Goal: Task Accomplishment & Management: Use online tool/utility

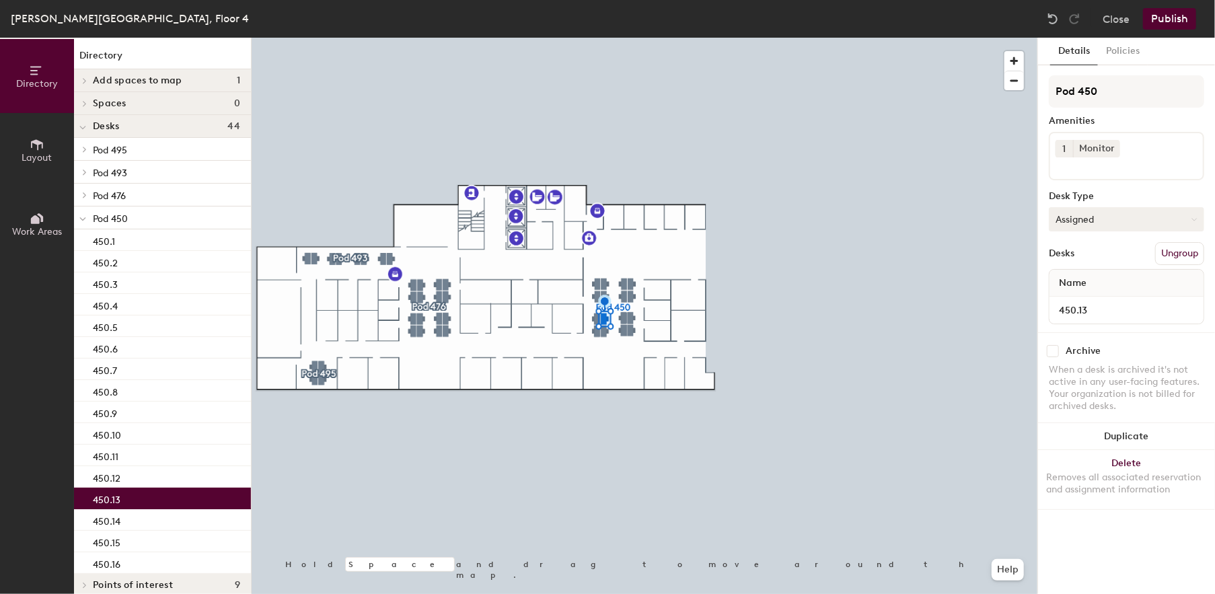
click at [1118, 214] on button "Assigned" at bounding box center [1126, 219] width 155 height 24
click at [1088, 302] on div "Hoteled" at bounding box center [1116, 301] width 135 height 20
click at [1122, 250] on div "Desks Ungroup" at bounding box center [1126, 253] width 155 height 23
click at [1172, 19] on button "Publish" at bounding box center [1169, 19] width 53 height 22
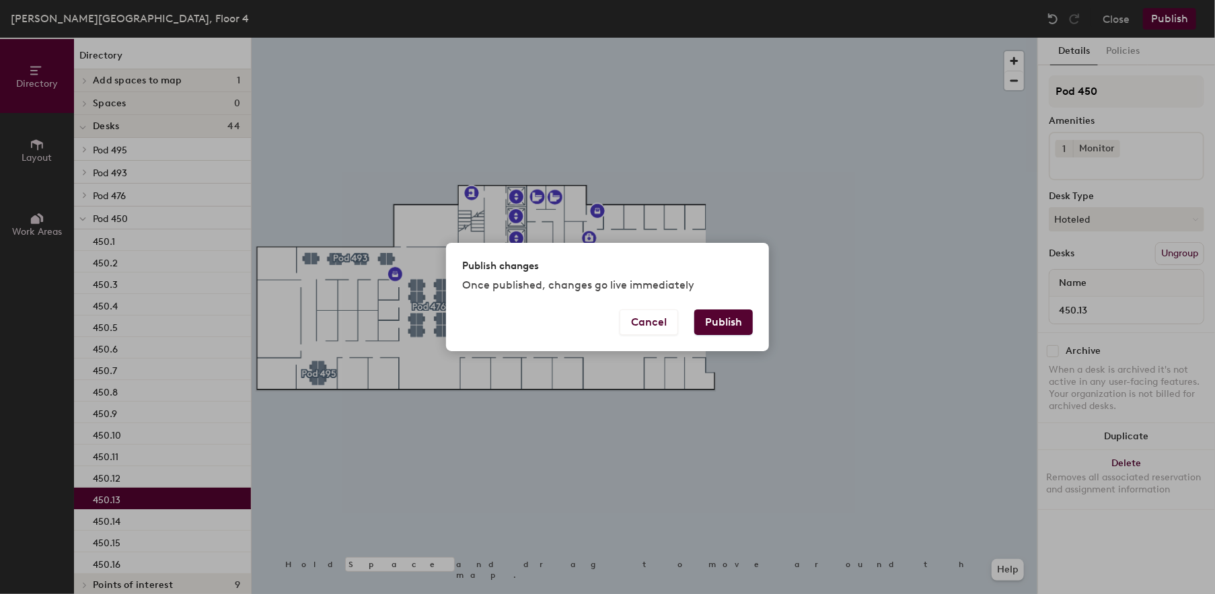
click at [728, 321] on button "Publish" at bounding box center [723, 322] width 59 height 26
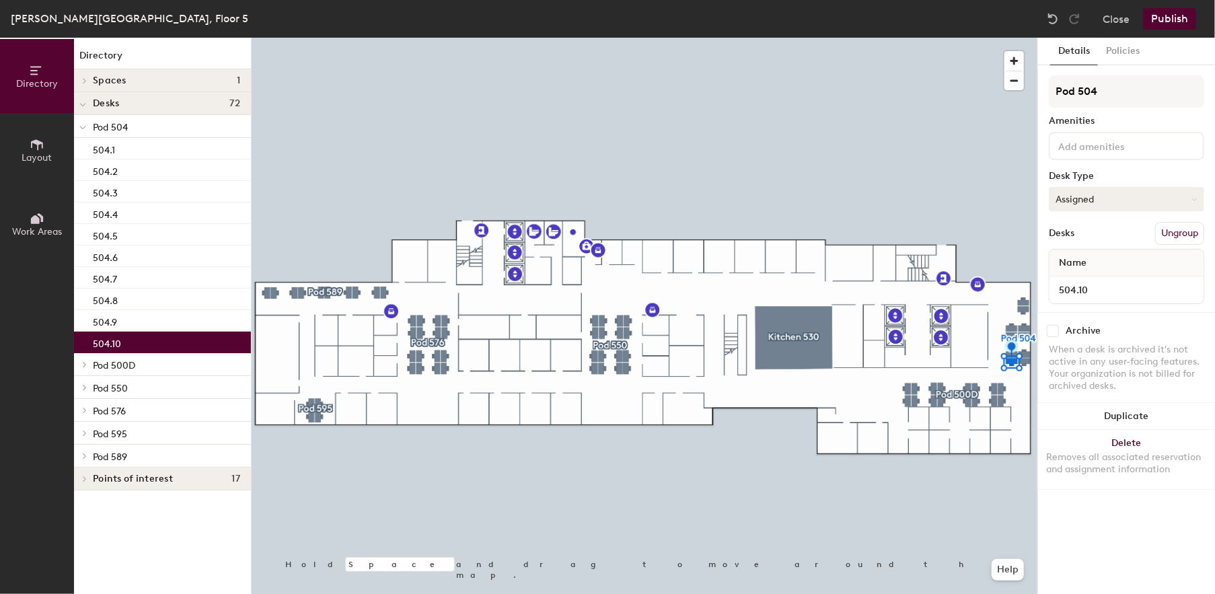
click at [1117, 202] on button "Assigned" at bounding box center [1126, 199] width 155 height 24
click at [1094, 279] on div "Hoteled" at bounding box center [1116, 281] width 135 height 20
click at [1166, 22] on button "Publish" at bounding box center [1169, 19] width 53 height 22
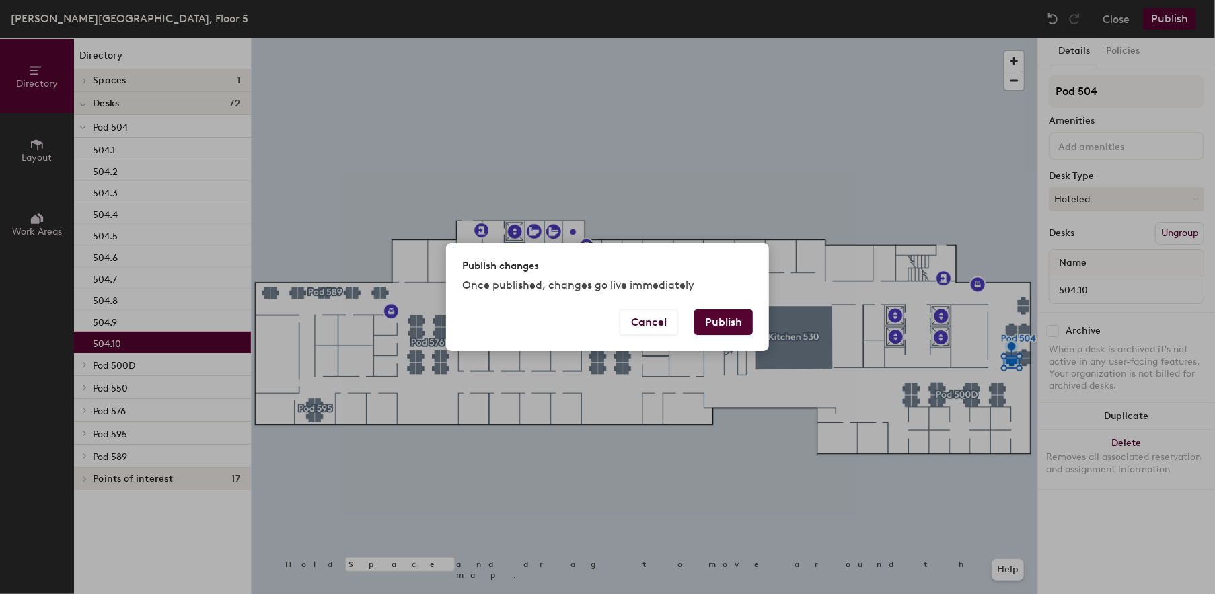
click at [735, 320] on button "Publish" at bounding box center [723, 322] width 59 height 26
